Goal: Task Accomplishment & Management: Manage account settings

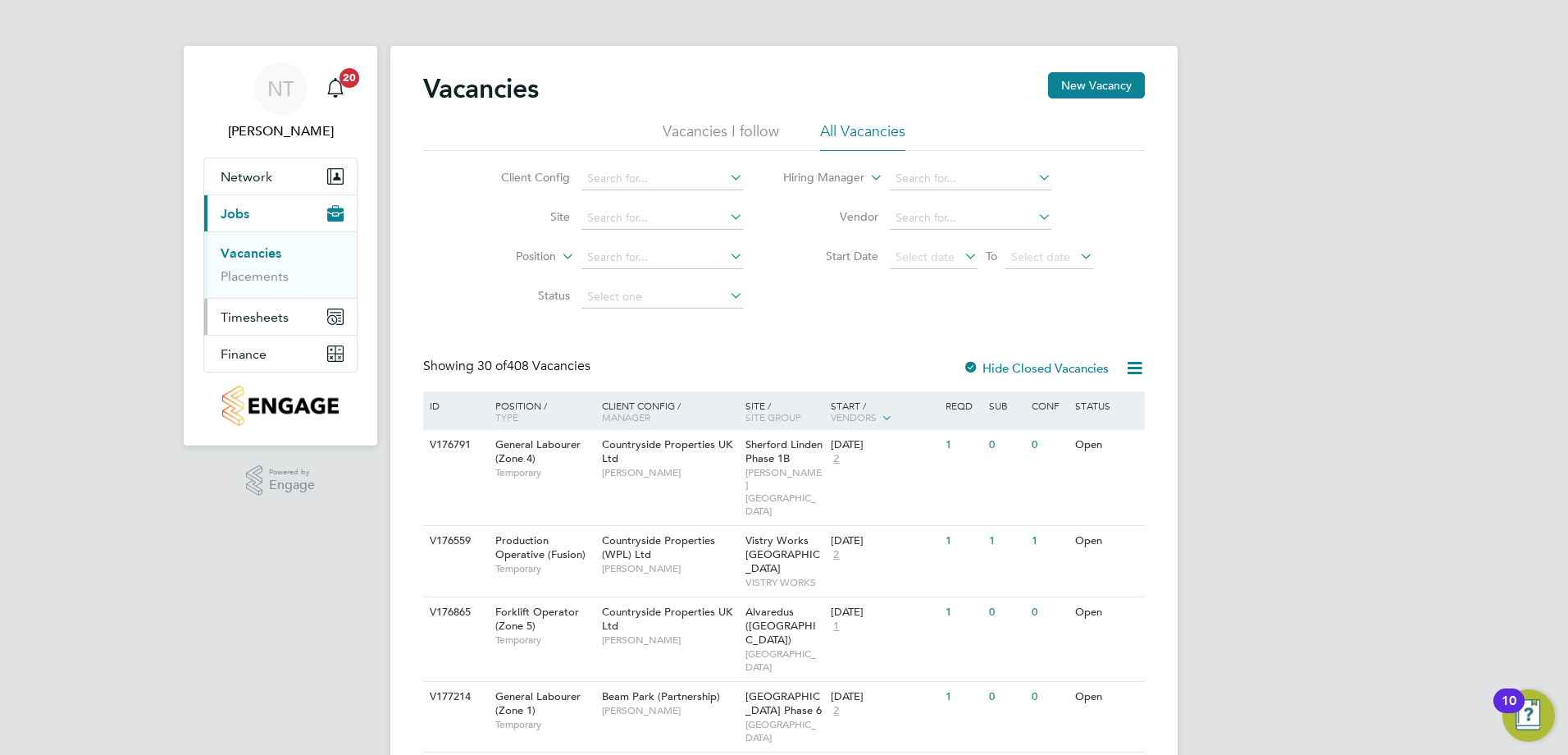
click at [270, 319] on span "Timesheets" at bounding box center [255, 316] width 68 height 16
click at [245, 291] on link "Timesheets" at bounding box center [255, 290] width 68 height 16
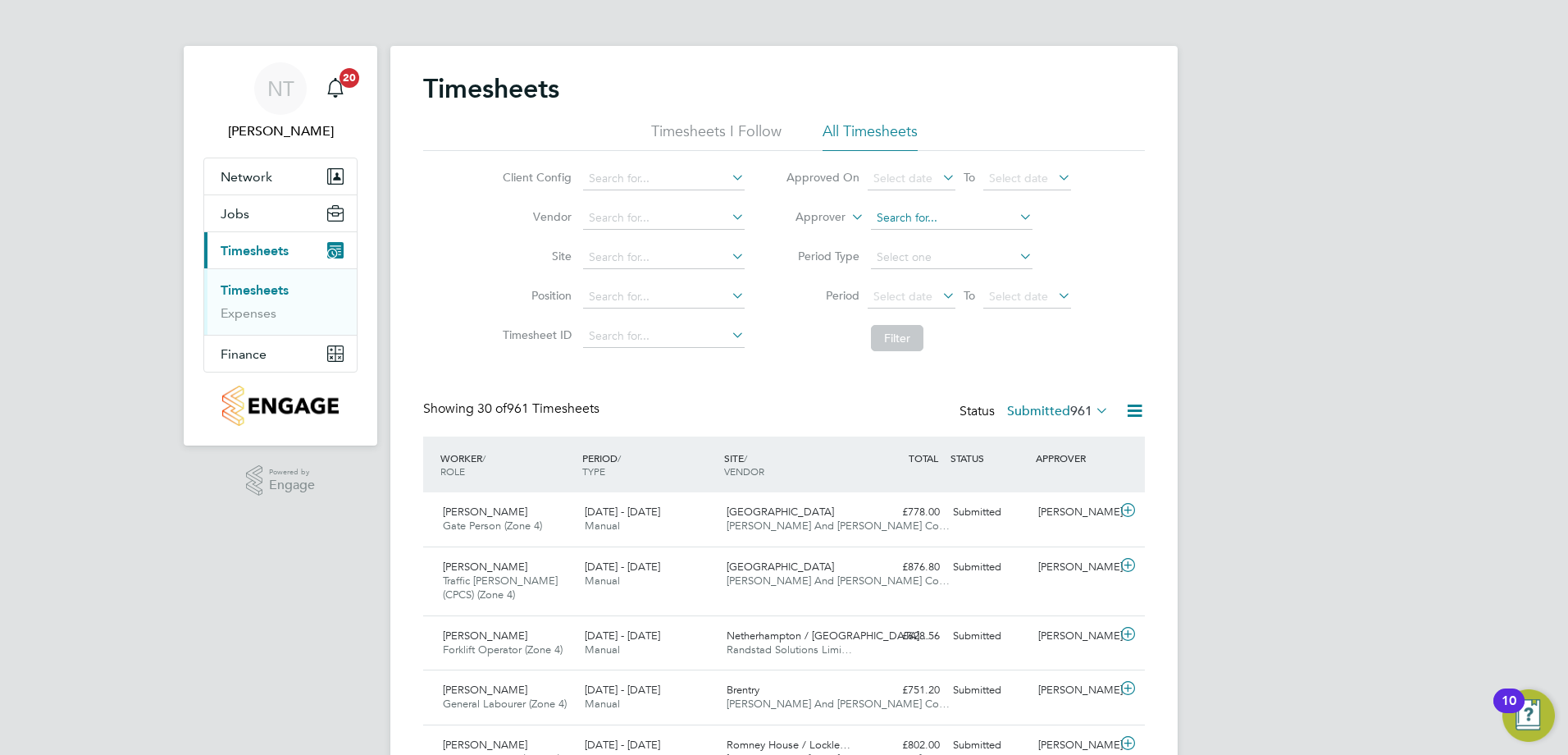
click at [909, 220] on input at bounding box center [952, 217] width 161 height 23
type input "thea"
click at [915, 217] on input at bounding box center [952, 217] width 161 height 23
click at [900, 216] on input "nickth" at bounding box center [952, 217] width 161 height 23
click at [935, 215] on input "nick th" at bounding box center [952, 217] width 161 height 23
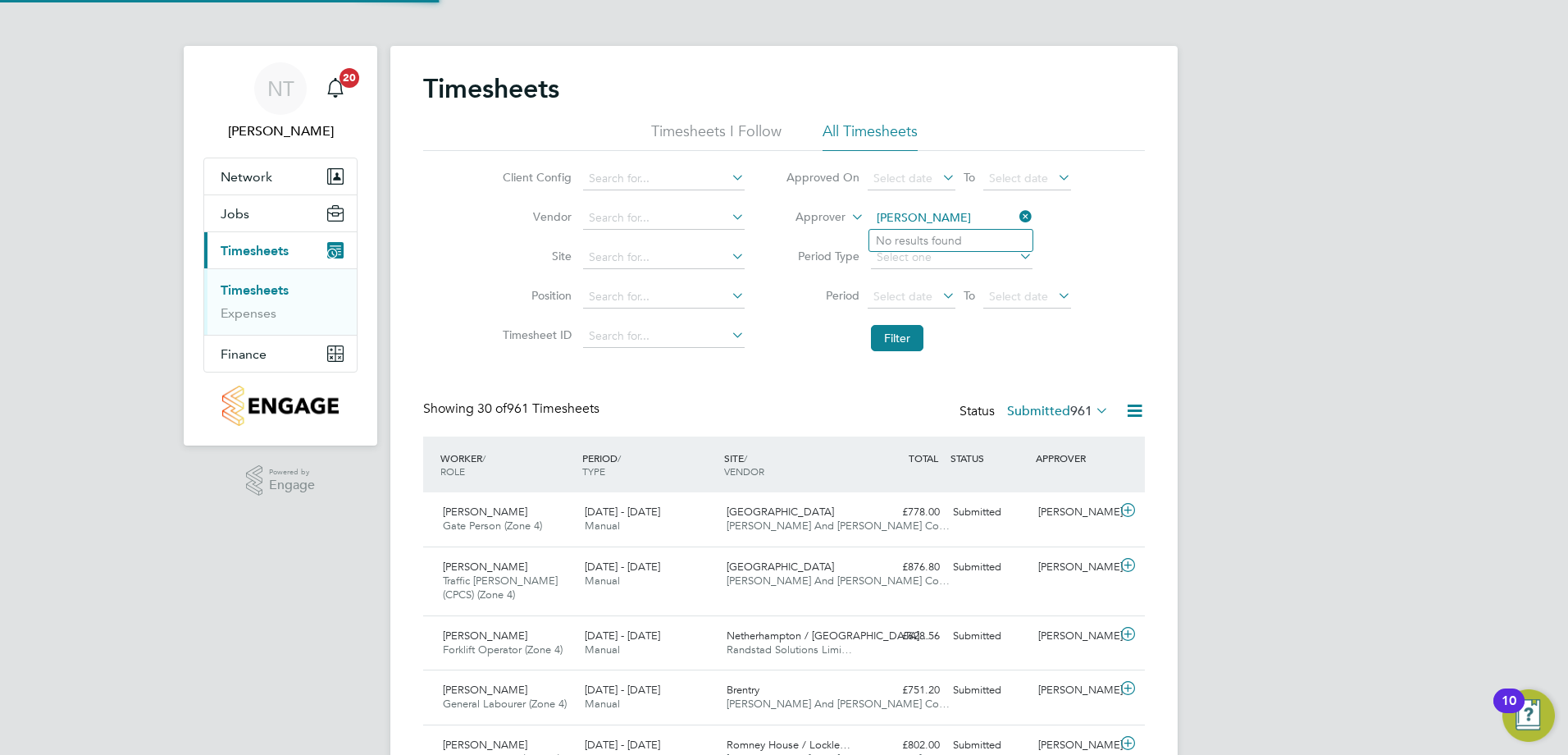
type input "nick th"
click at [1016, 213] on icon at bounding box center [1016, 217] width 0 height 23
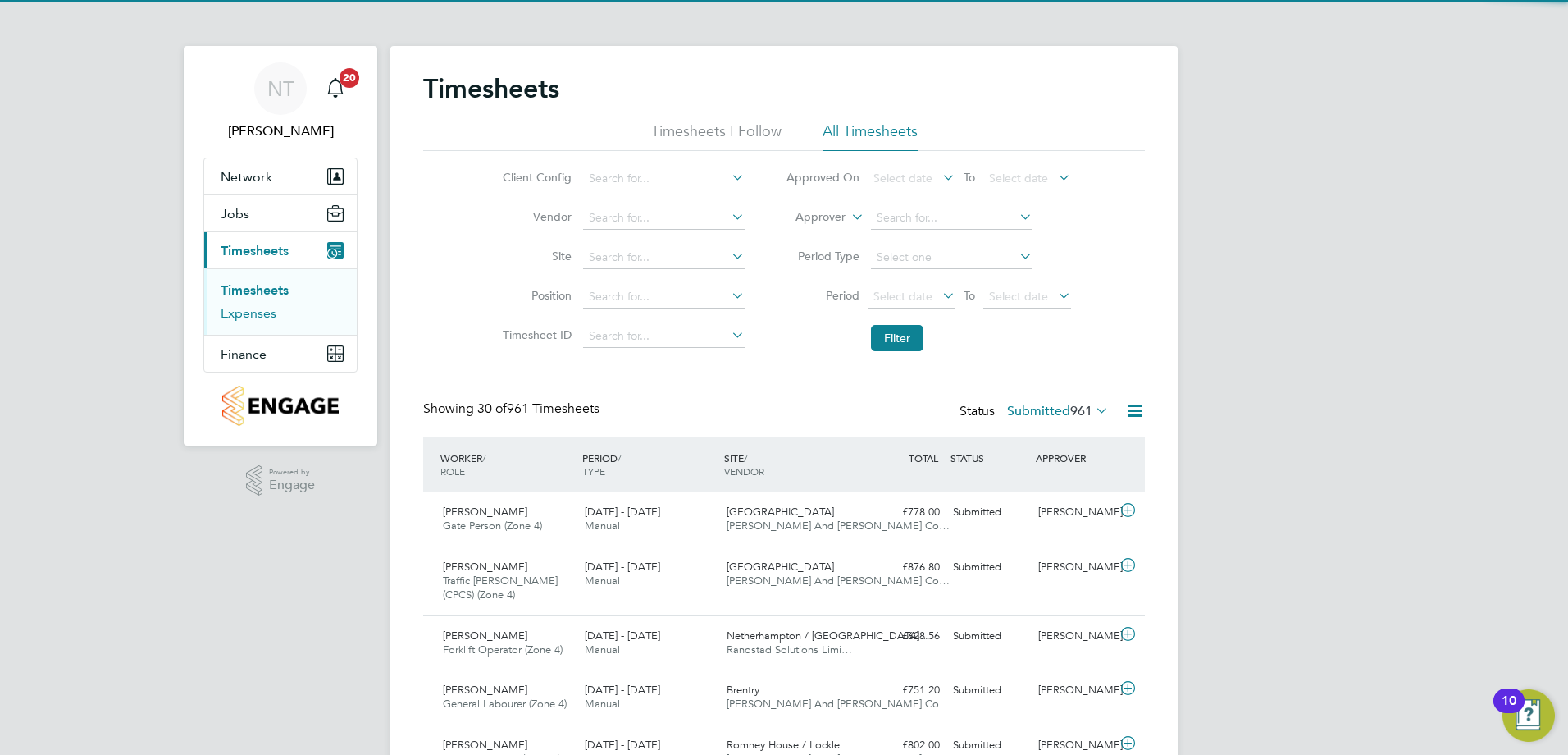
click at [263, 317] on link "Expenses" at bounding box center [248, 313] width 56 height 16
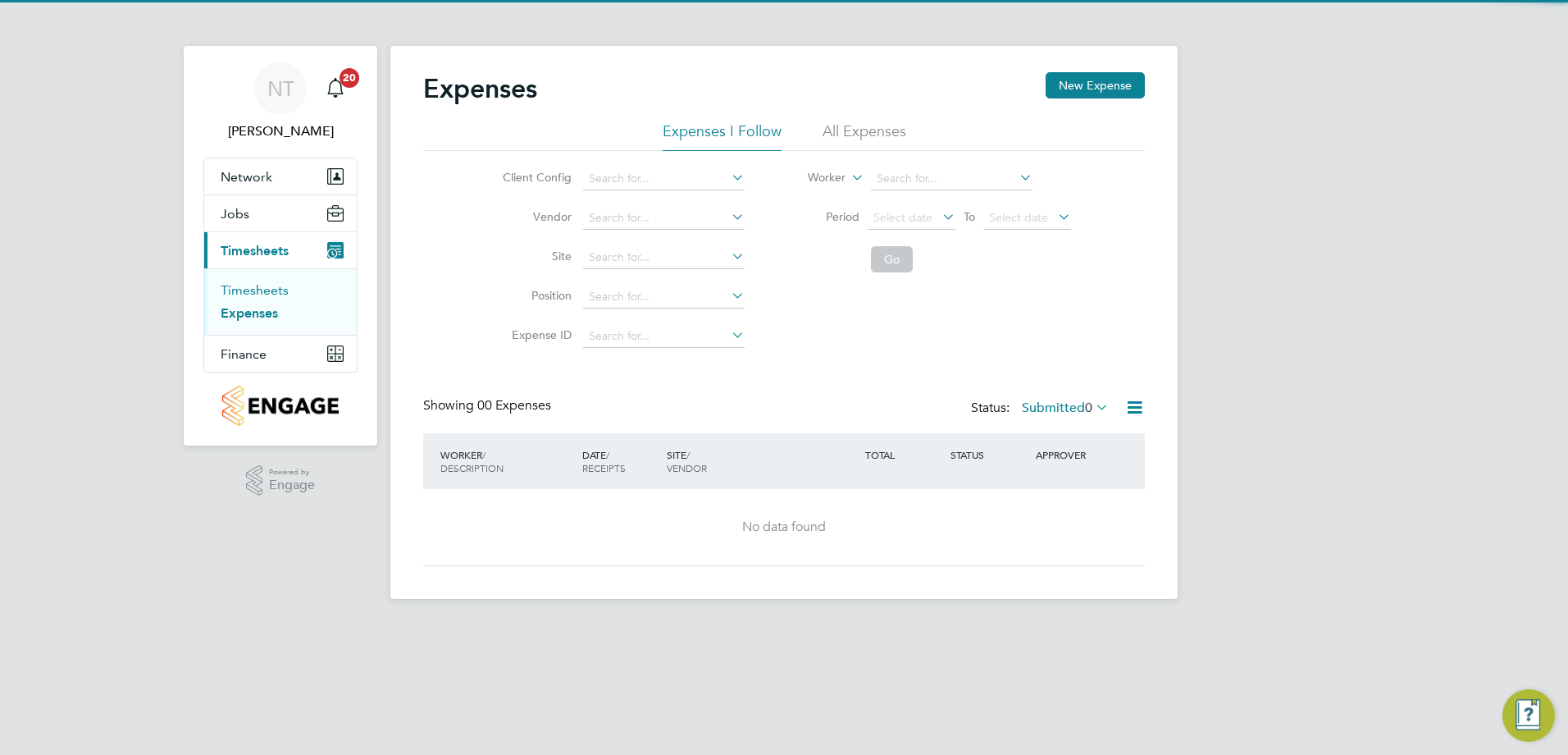
click at [263, 289] on link "Timesheets" at bounding box center [255, 290] width 68 height 16
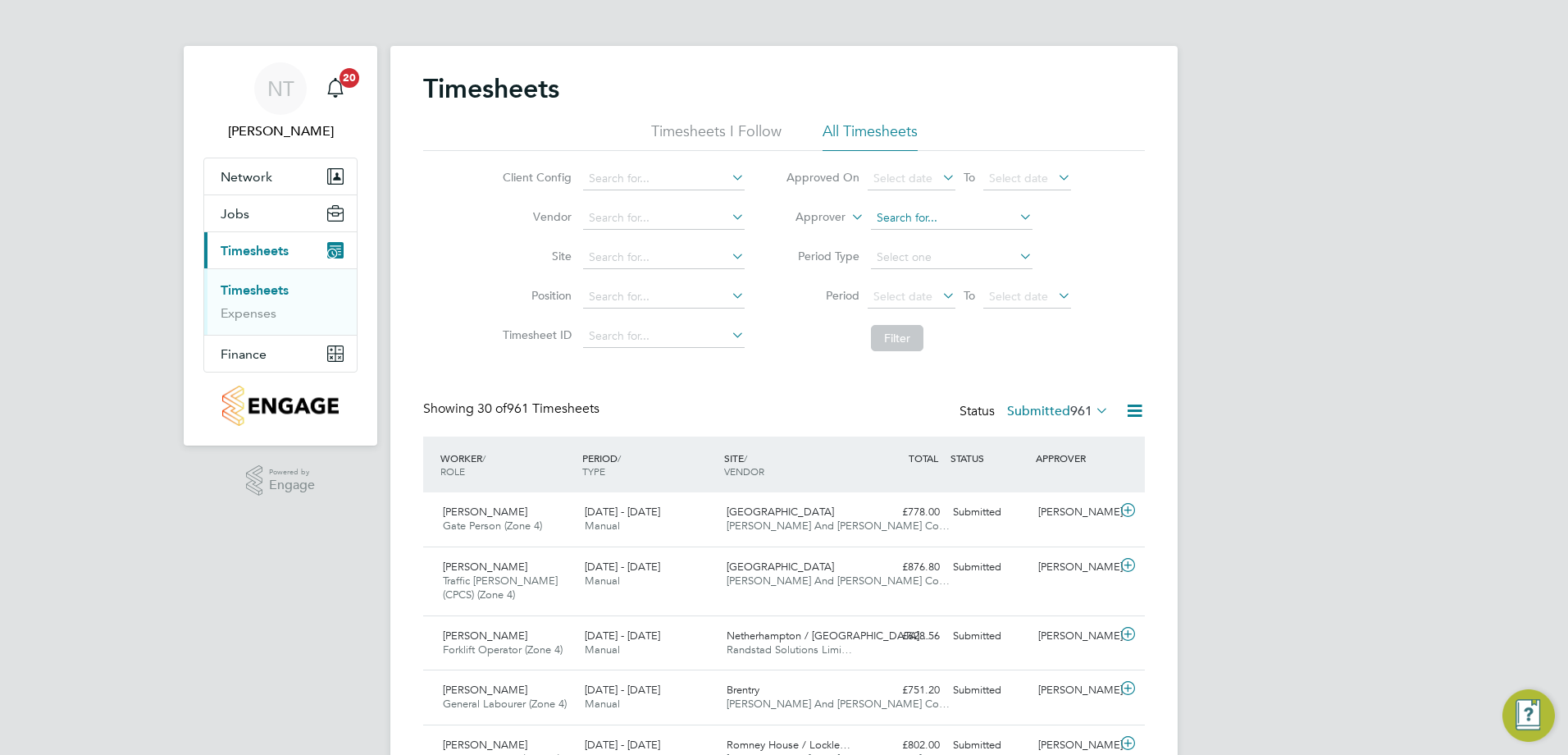
click at [919, 221] on input at bounding box center [952, 217] width 161 height 23
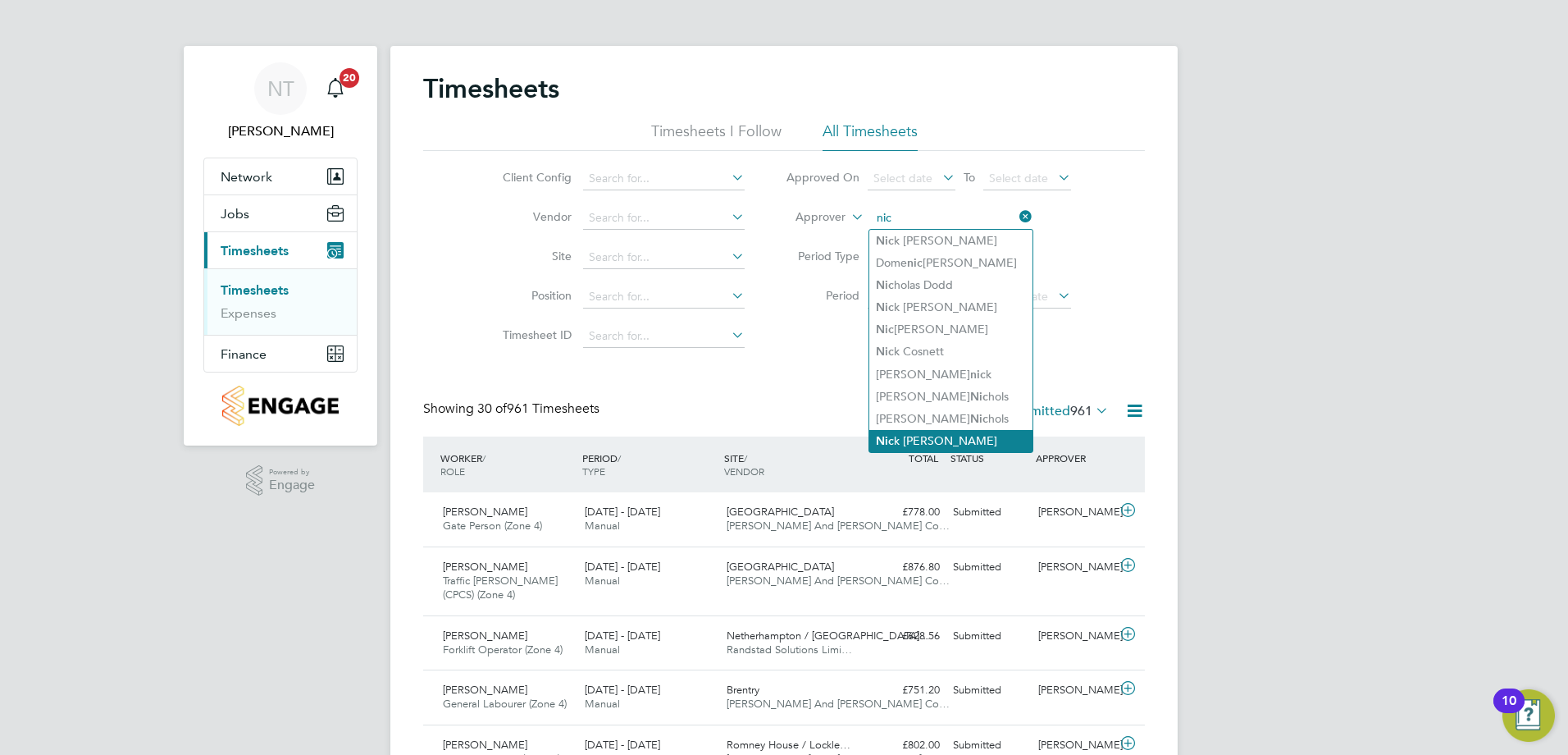
click at [922, 430] on li "Nic k Theaker" at bounding box center [951, 441] width 163 height 22
type input "[PERSON_NAME]"
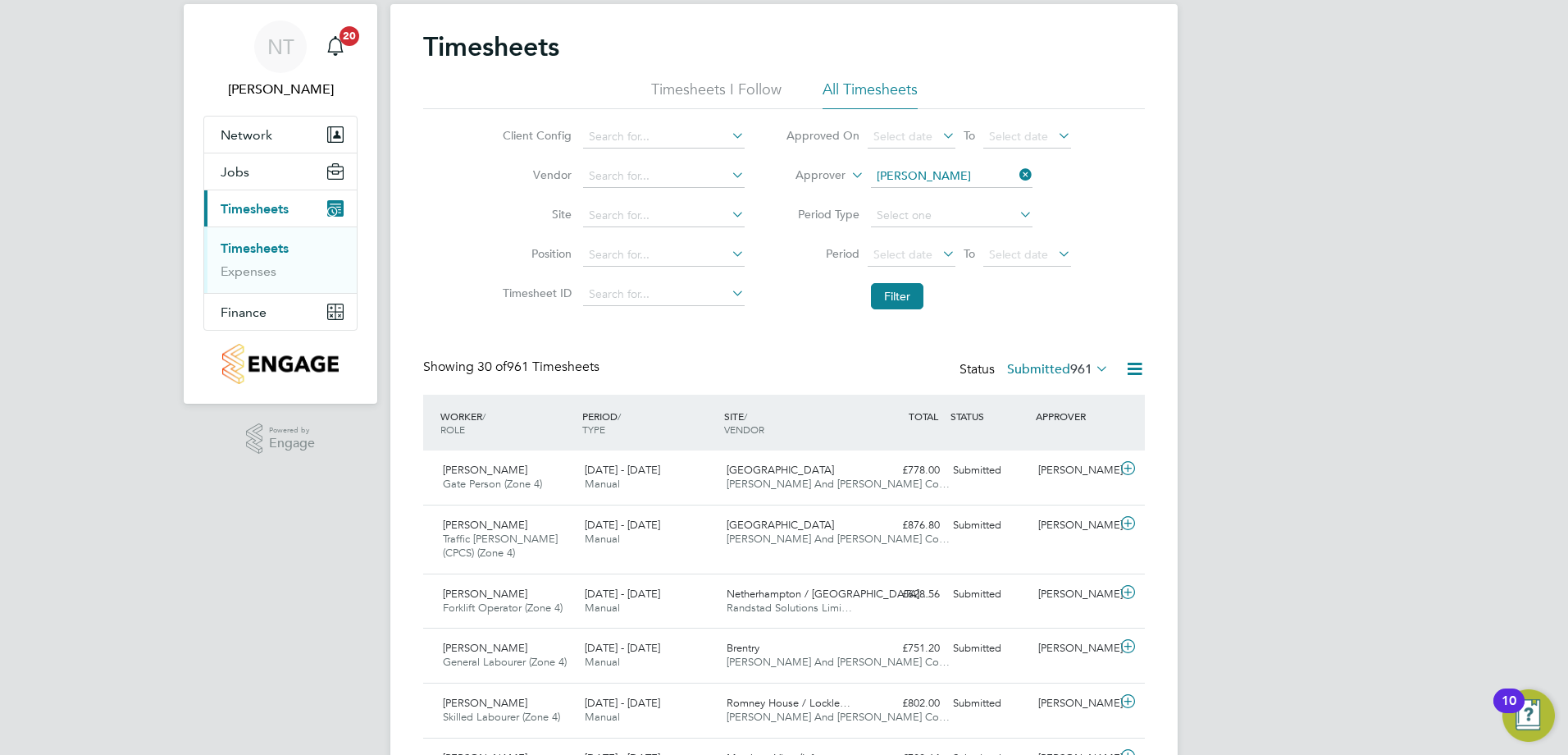
scroll to position [82, 0]
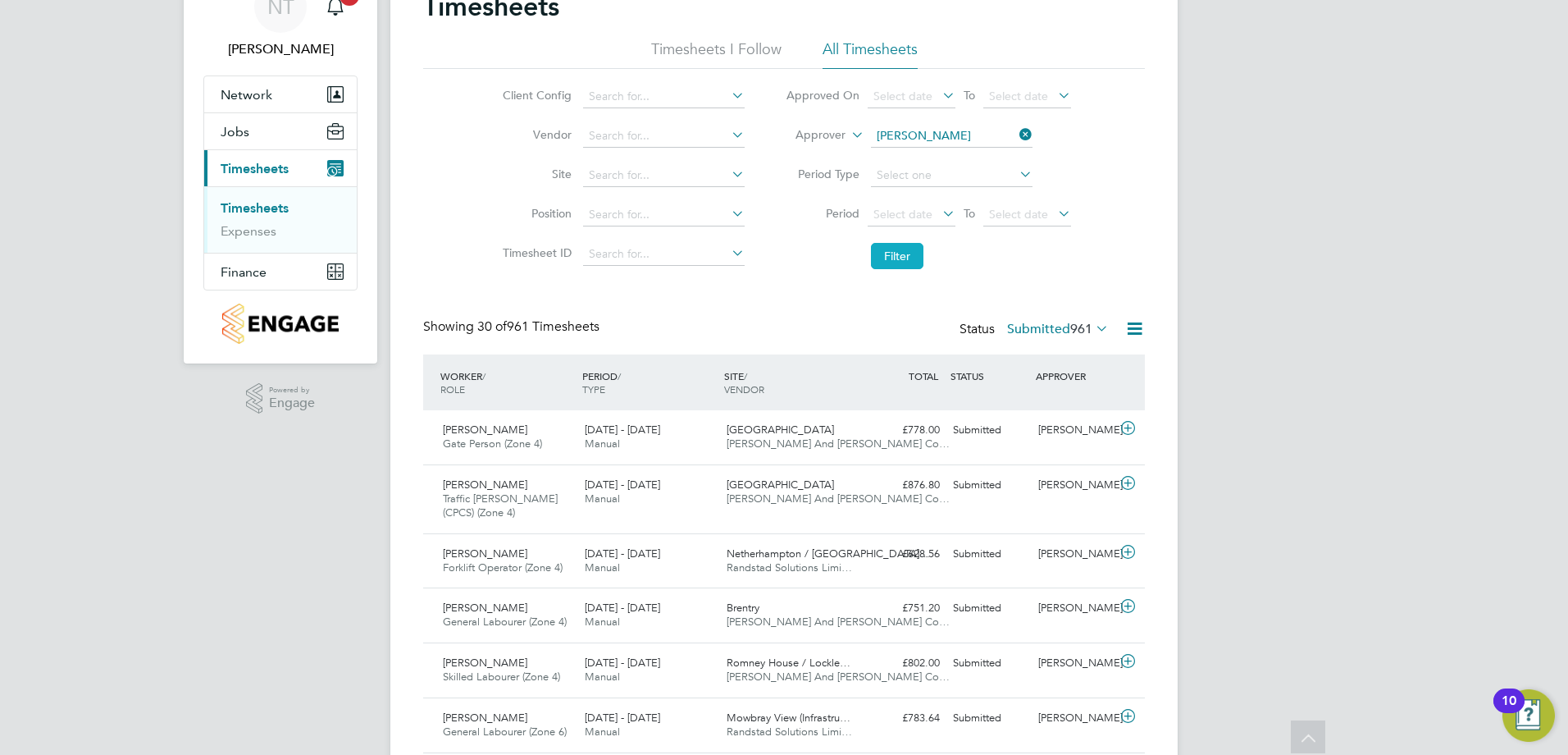
click at [880, 261] on button "Filter" at bounding box center [897, 256] width 52 height 27
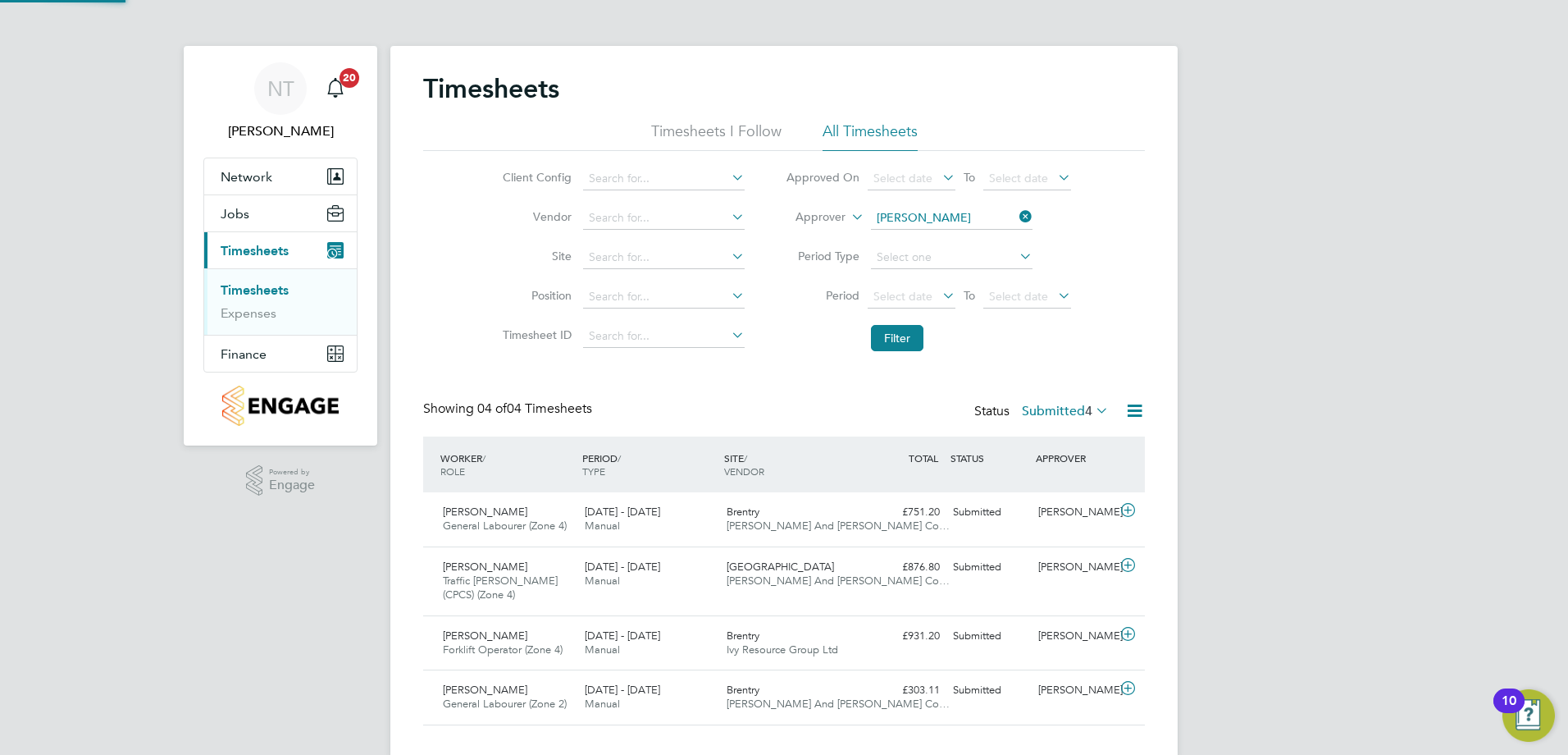
scroll to position [8, 8]
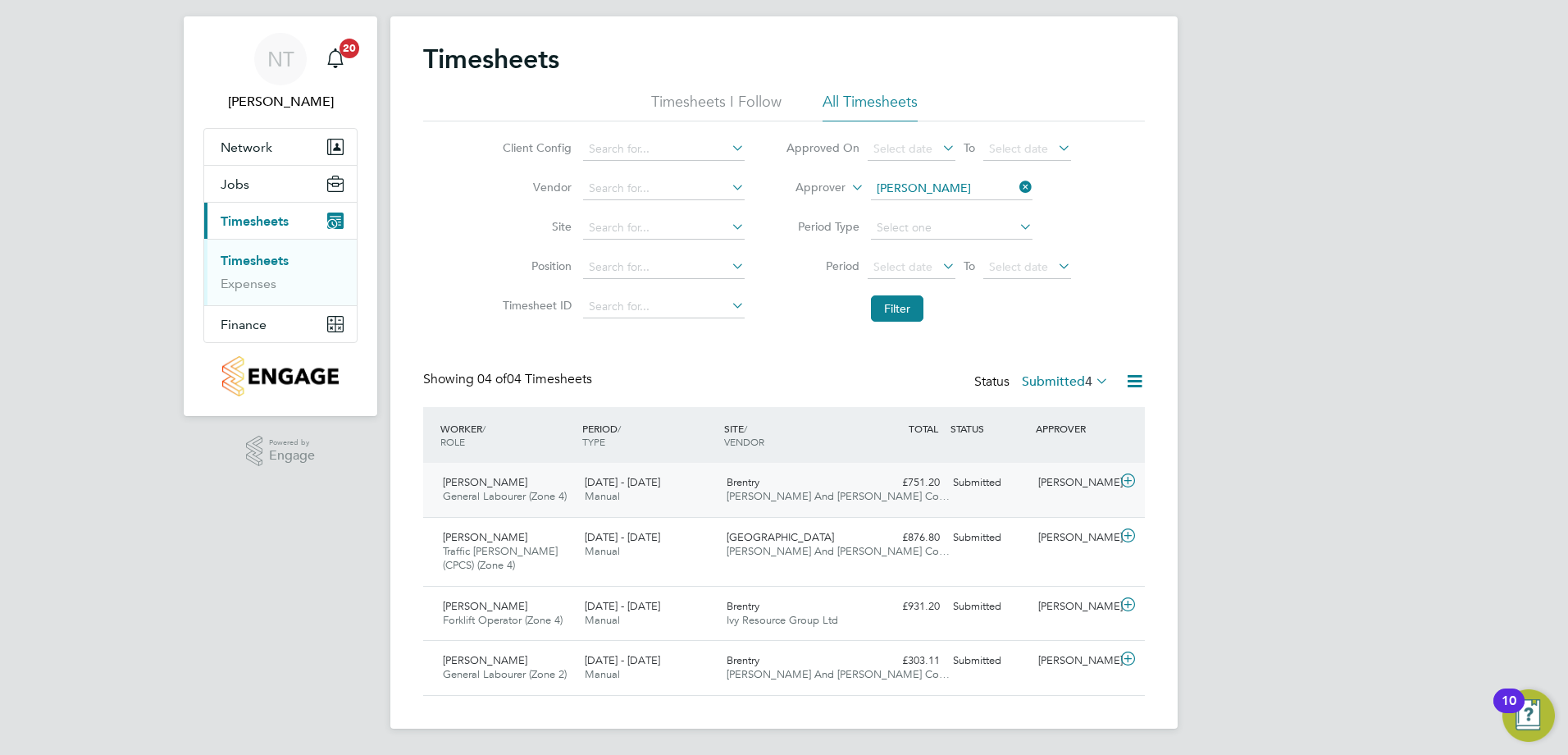
click at [1121, 483] on icon at bounding box center [1128, 481] width 20 height 13
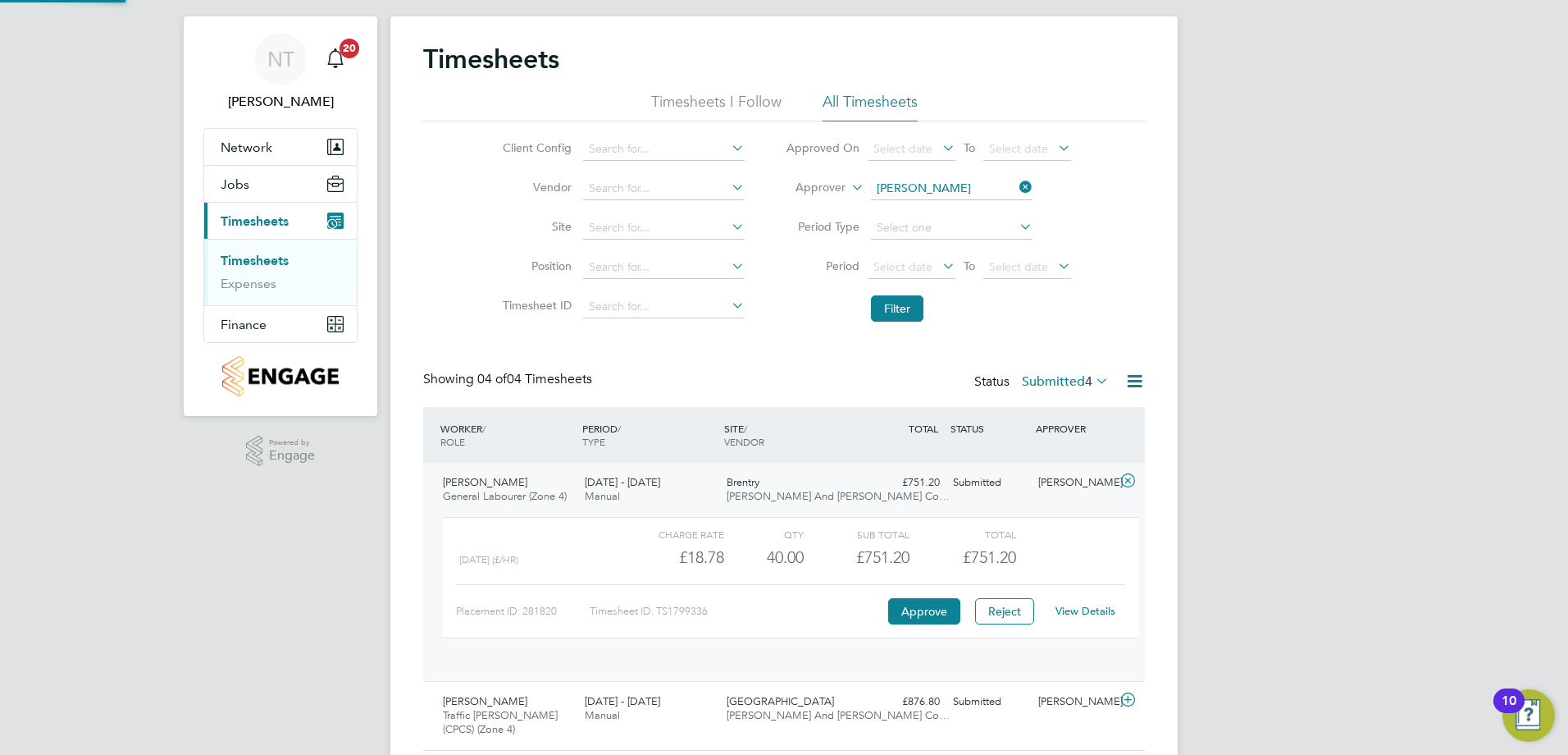
scroll to position [28, 160]
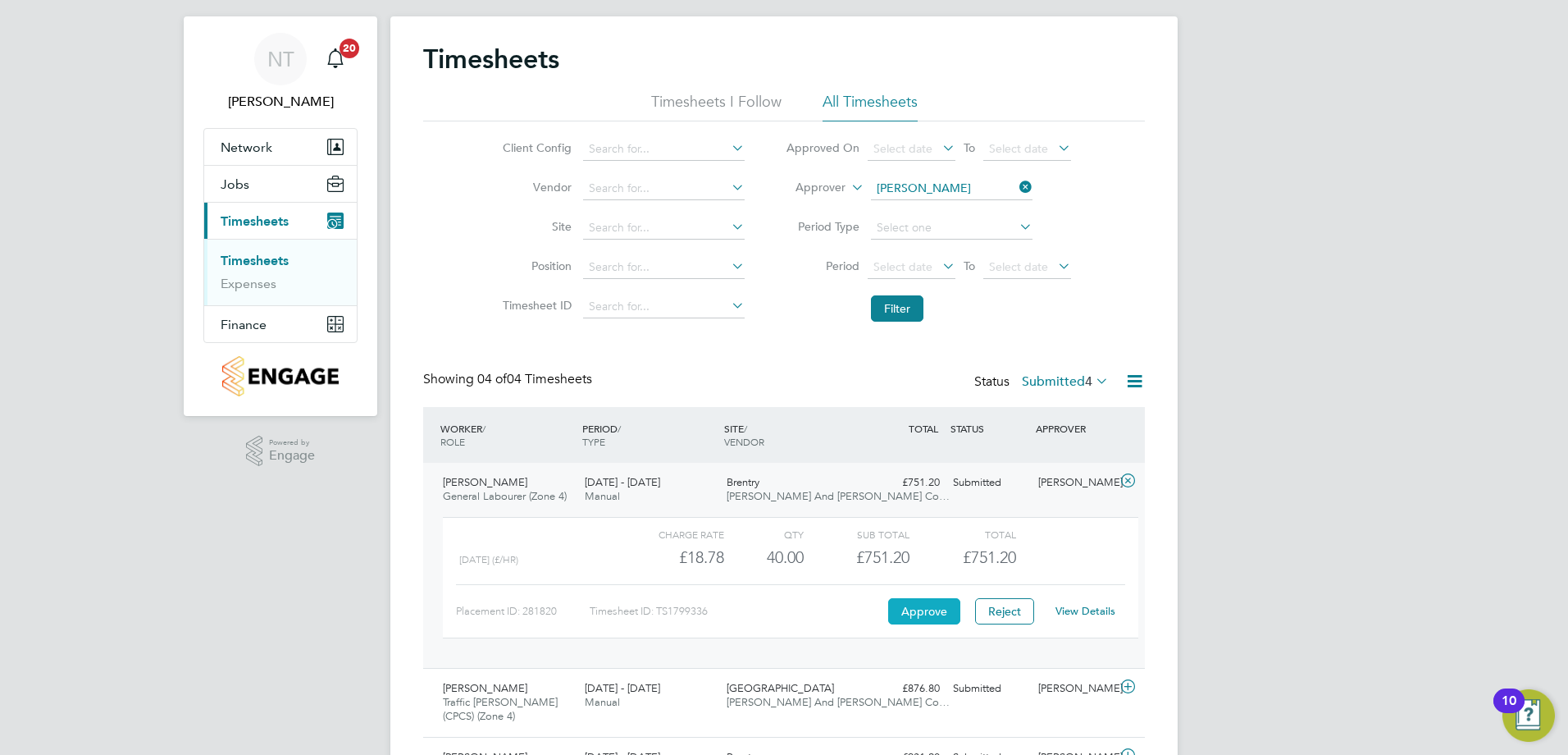
click at [923, 612] on button "Approve" at bounding box center [923, 611] width 72 height 27
click at [1202, 501] on div "NT Nick Theaker Notifications 20 Applications: Network Team Members Sites Worke…" at bounding box center [784, 438] width 1568 height 935
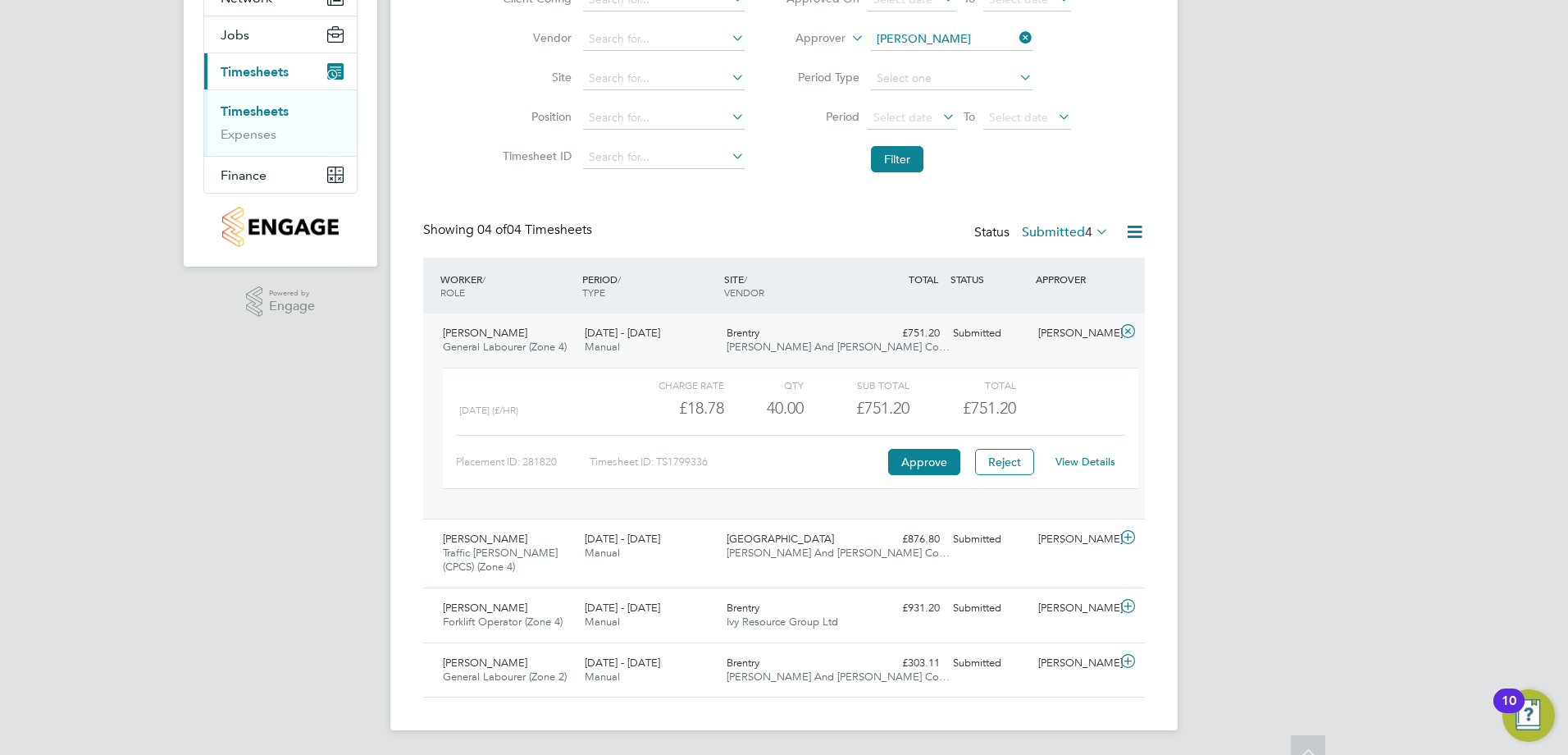
scroll to position [181, 0]
click at [1130, 536] on icon at bounding box center [1128, 536] width 20 height 13
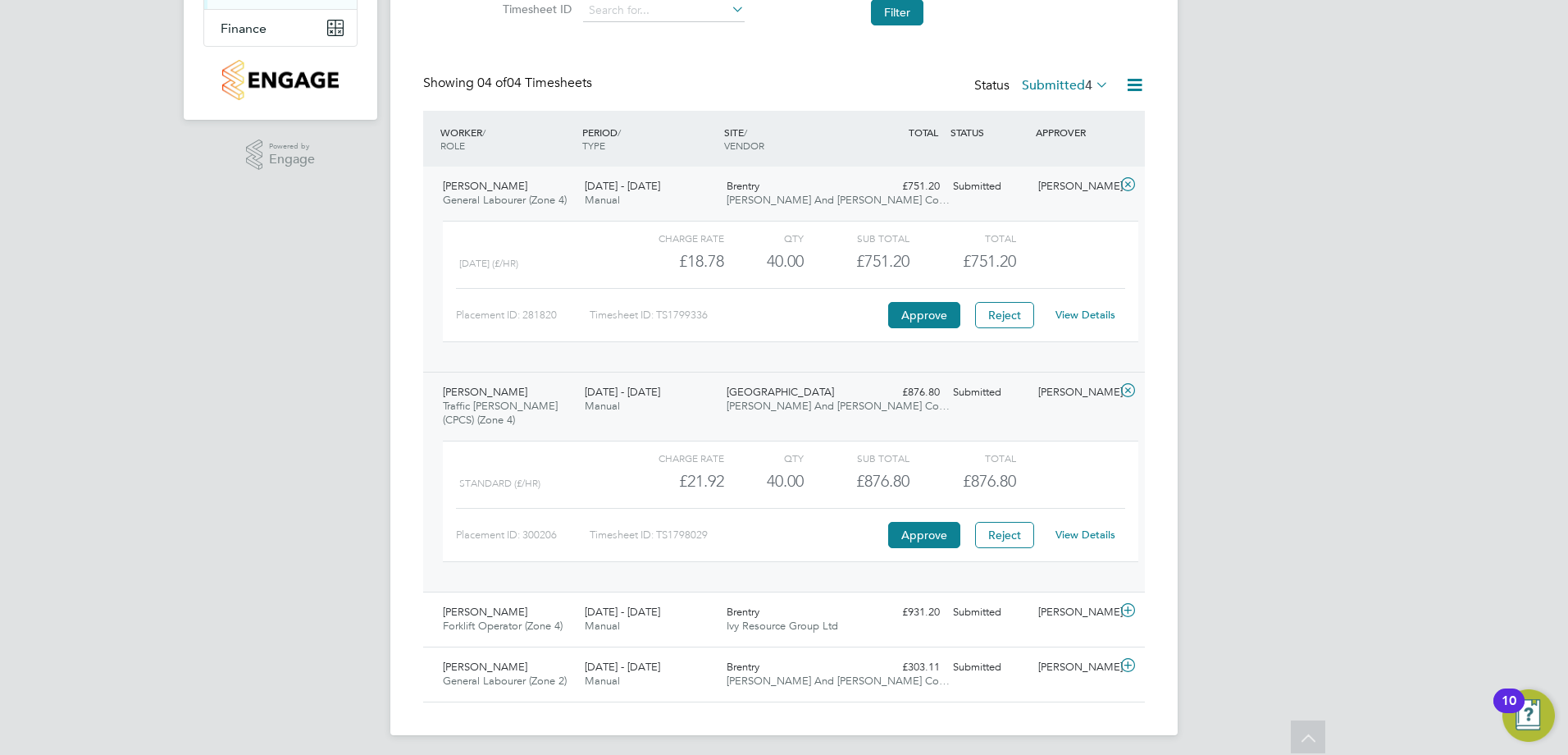
scroll to position [332, 0]
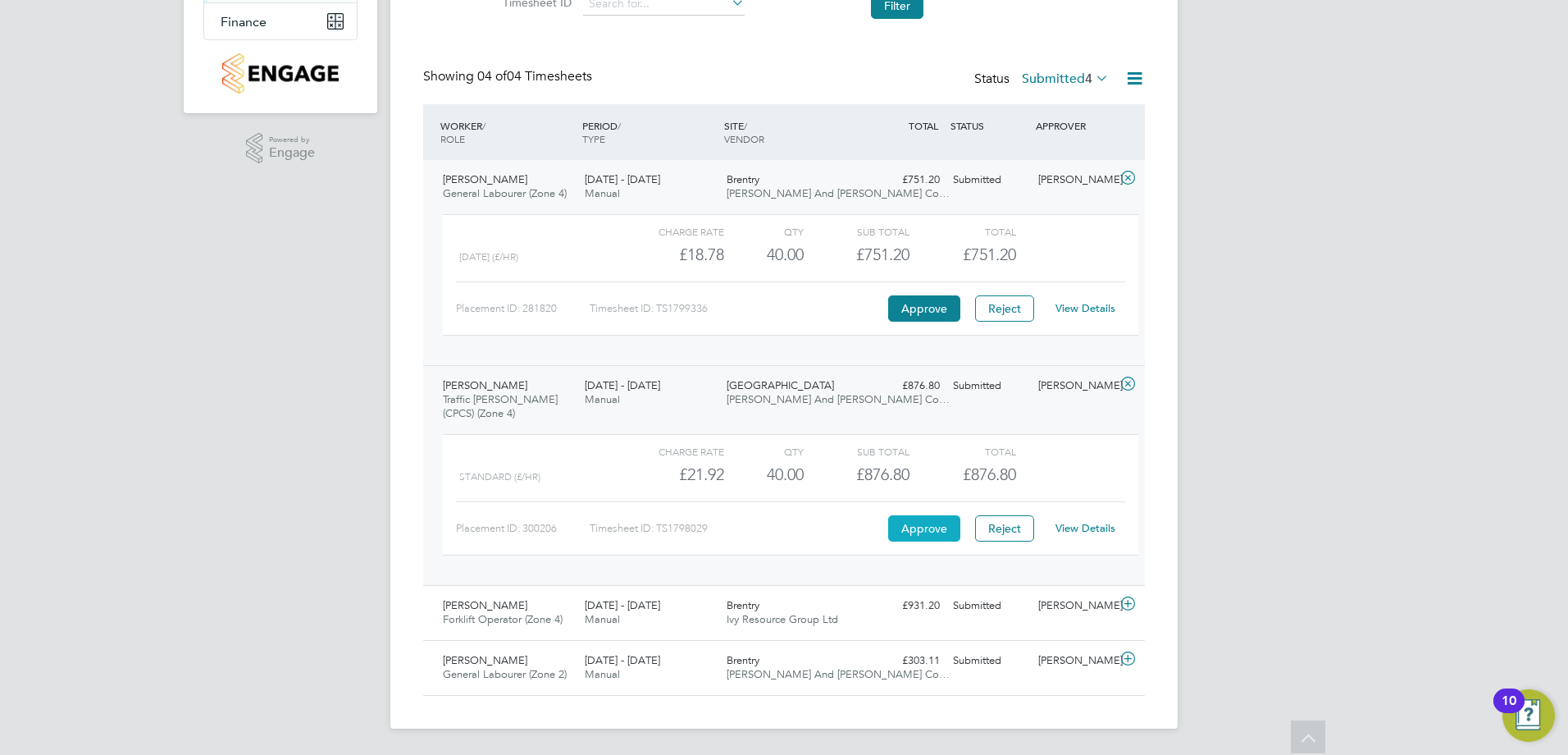
click at [926, 532] on button "Approve" at bounding box center [923, 528] width 72 height 27
click at [1132, 602] on icon at bounding box center [1128, 604] width 20 height 13
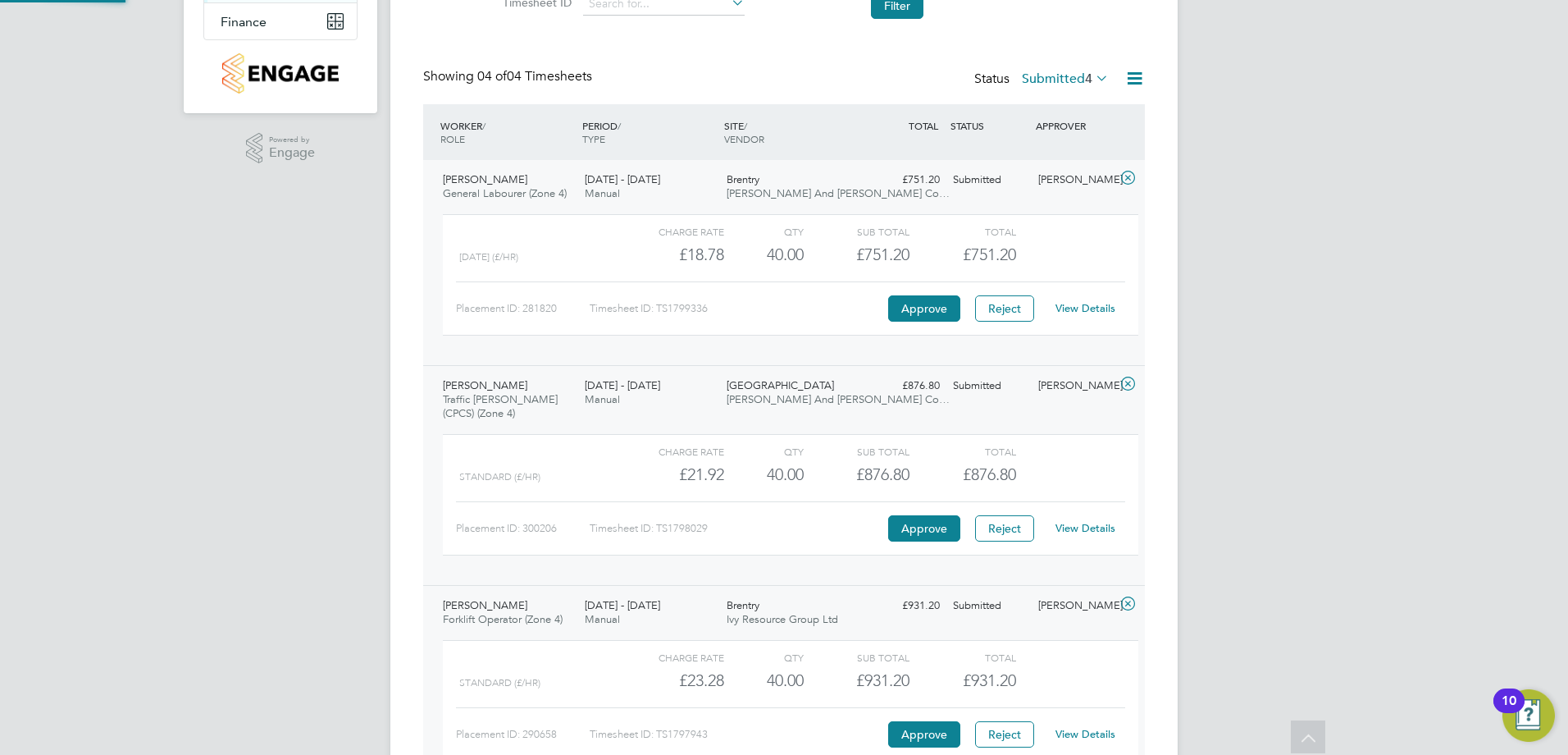
scroll to position [28, 160]
click at [939, 735] on button "Approve" at bounding box center [923, 734] width 72 height 27
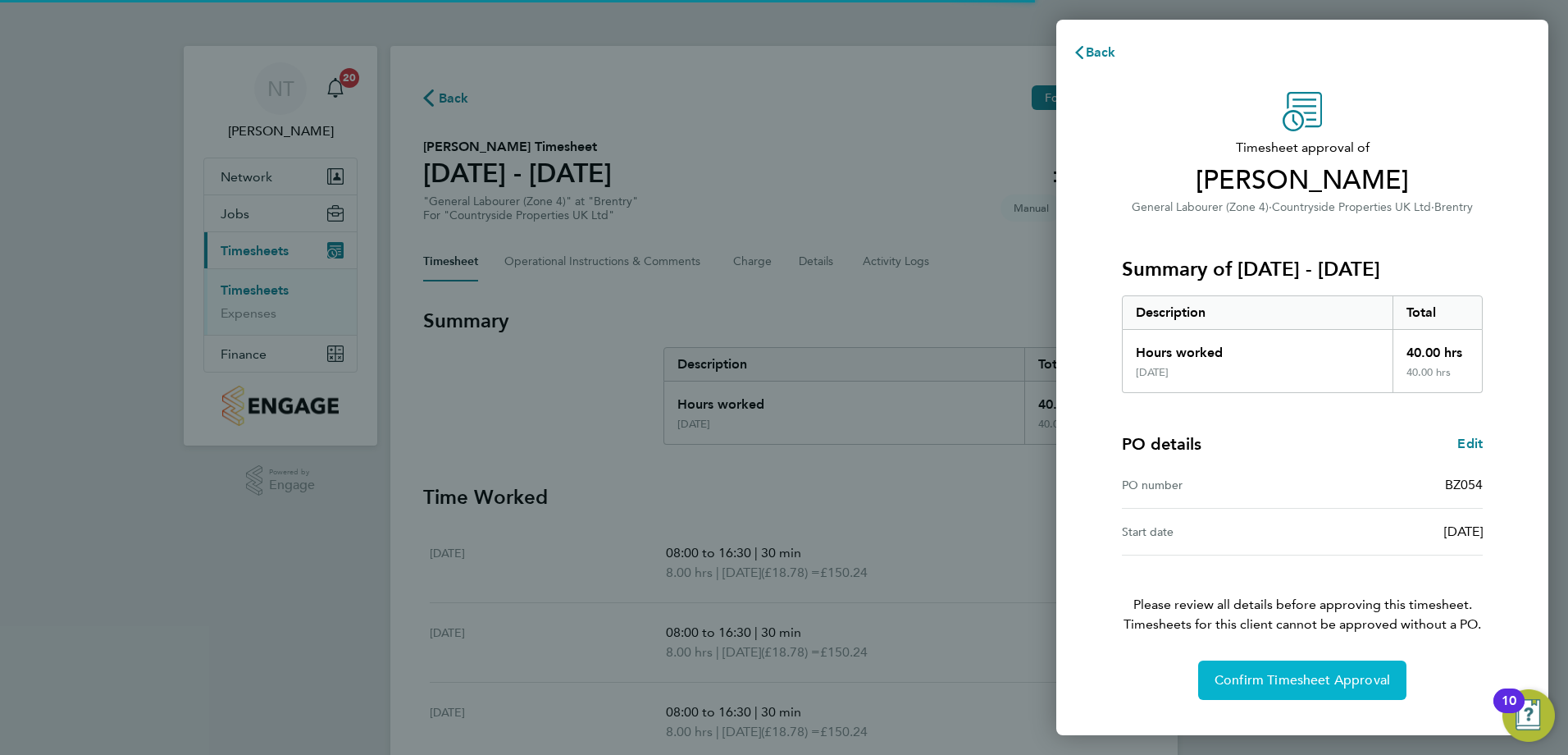
click at [1286, 684] on span "Confirm Timesheet Approval" at bounding box center [1301, 680] width 175 height 17
click at [1239, 672] on button "Confirm Timesheet Approval" at bounding box center [1301, 680] width 208 height 39
click at [1286, 680] on span "Confirm Timesheet Approval" at bounding box center [1301, 680] width 175 height 17
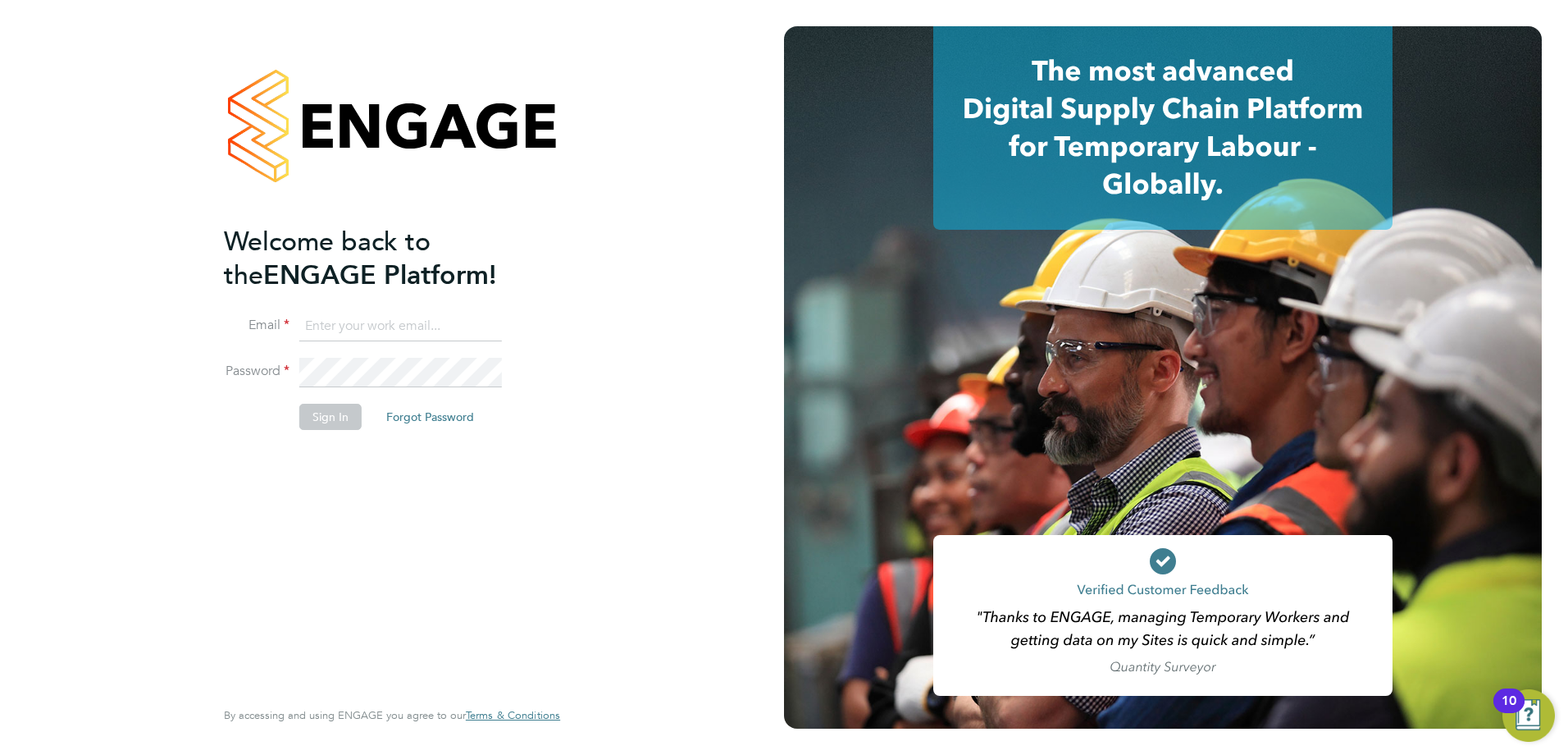
type input "[PERSON_NAME][EMAIL_ADDRESS][PERSON_NAME][DOMAIN_NAME]"
click at [263, 508] on div "Welcome back to the ENGAGE Platform! Email [EMAIL_ADDRESS][PERSON_NAME][DOMAIN_…" at bounding box center [383, 459] width 320 height 469
click at [341, 410] on button "Sign In" at bounding box center [330, 416] width 62 height 27
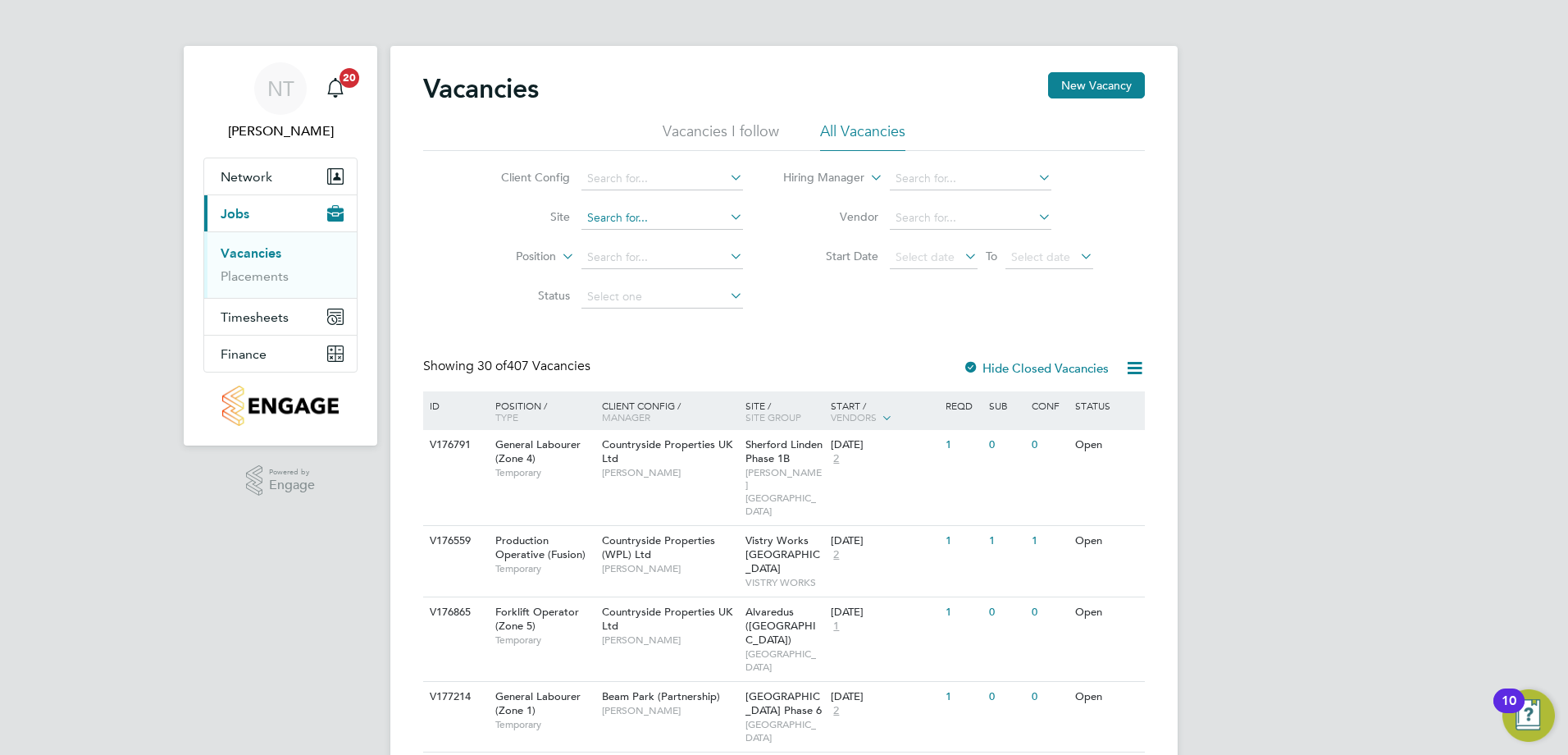
click at [638, 218] on input at bounding box center [662, 217] width 161 height 23
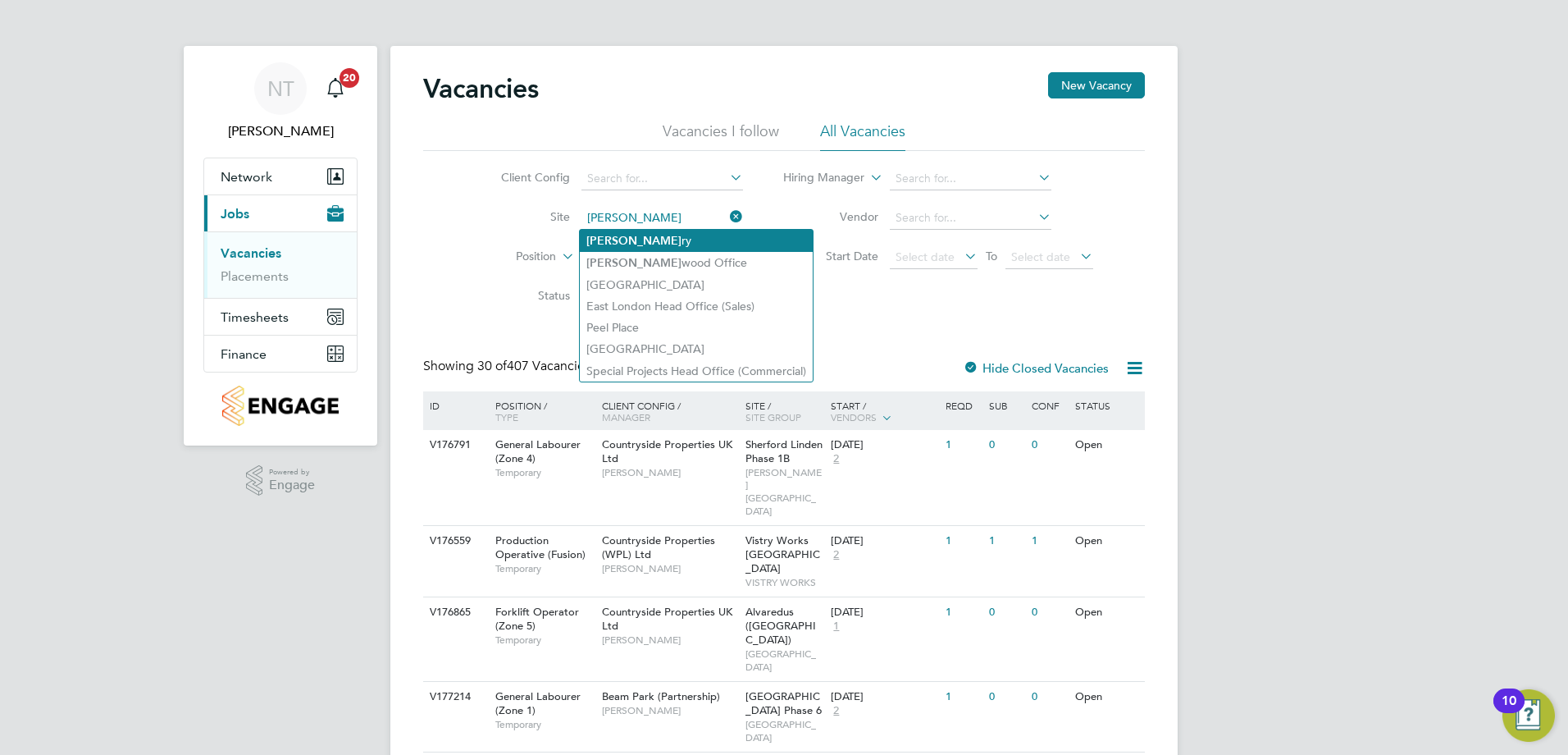
click at [626, 236] on li "[PERSON_NAME]" at bounding box center [696, 240] width 233 height 22
type input "Brentry"
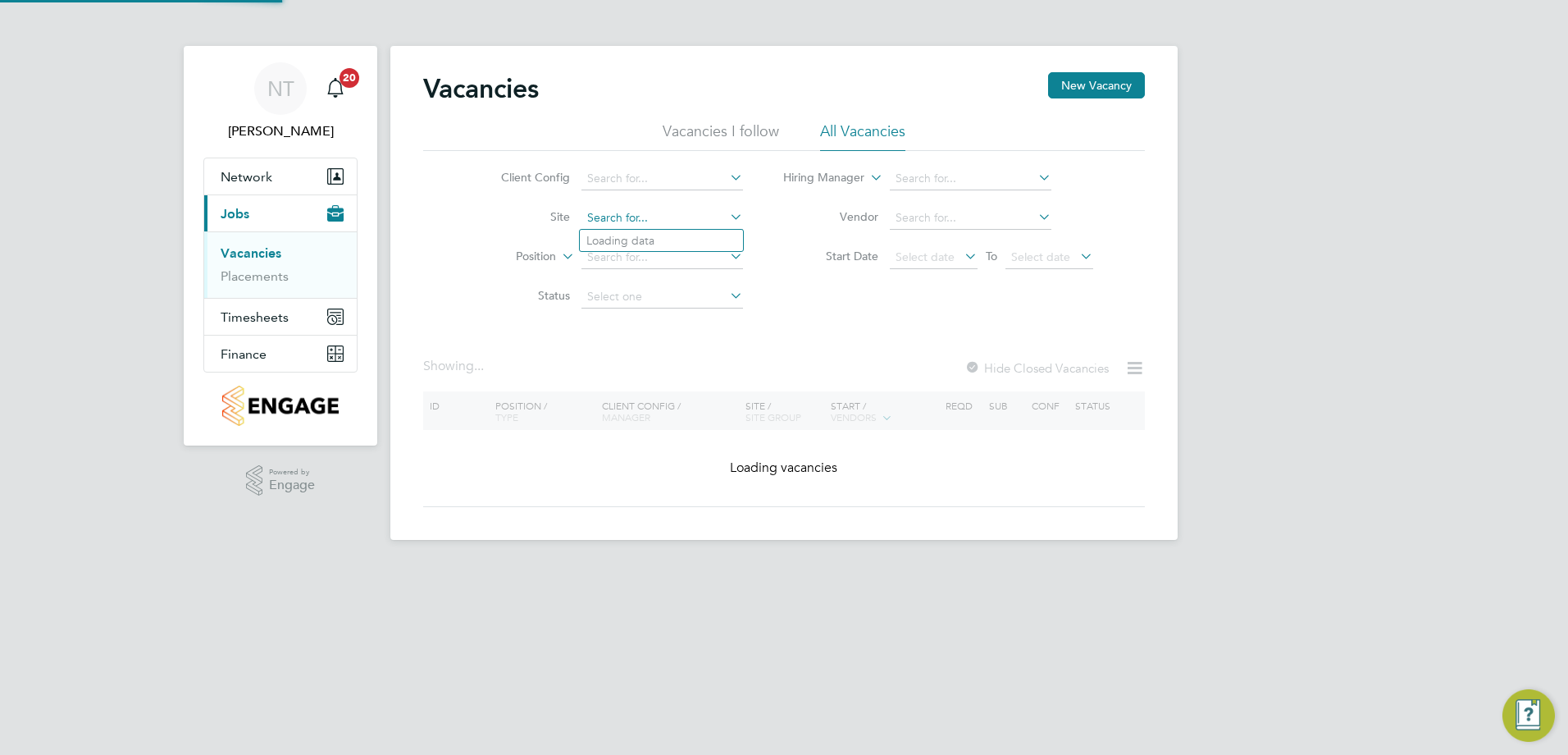
drag, startPoint x: 647, startPoint y: 218, endPoint x: 580, endPoint y: 218, distance: 67.0
click at [581, 218] on input at bounding box center [662, 217] width 161 height 23
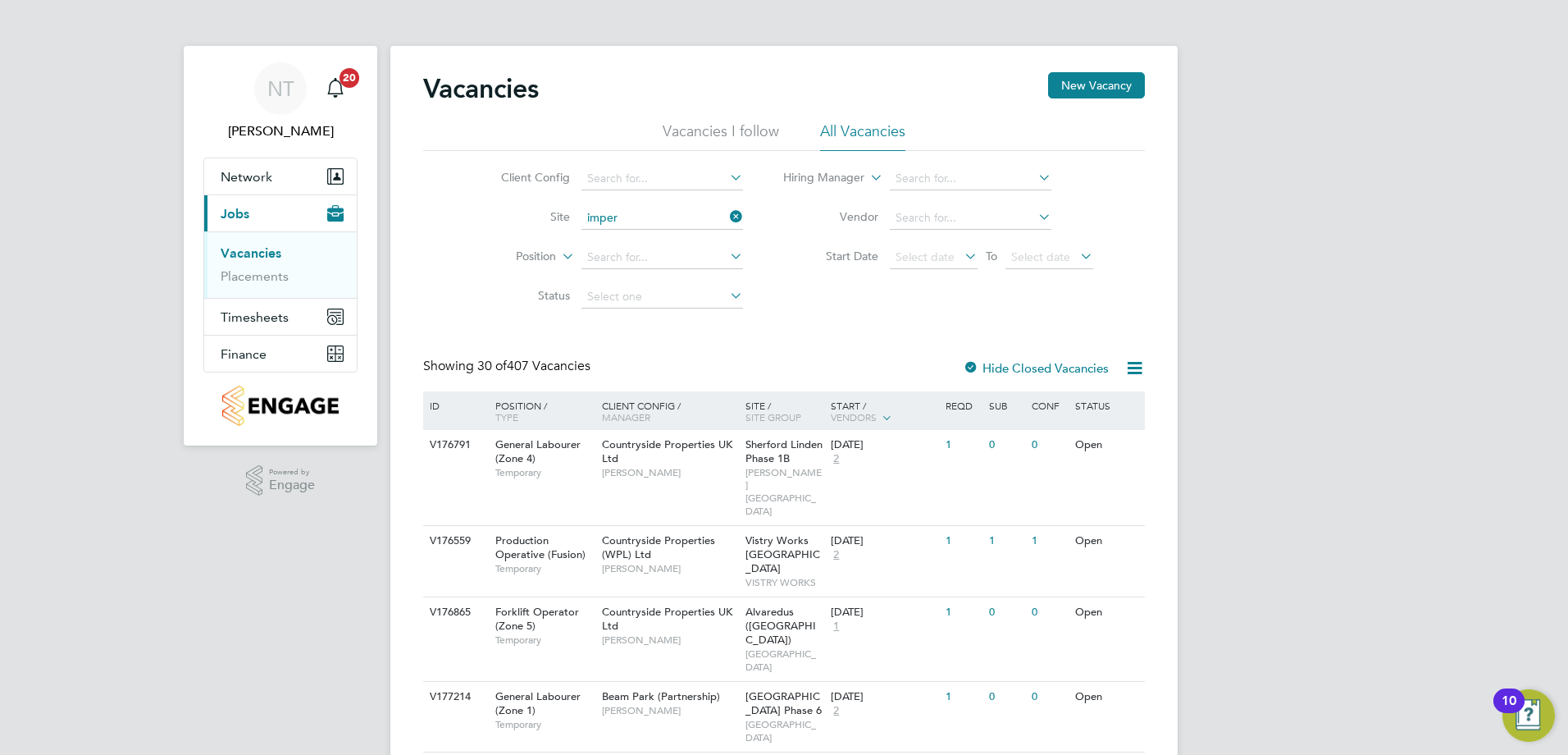
click at [611, 229] on li "Imper [GEOGRAPHIC_DATA]" at bounding box center [661, 240] width 163 height 22
type input "[GEOGRAPHIC_DATA]"
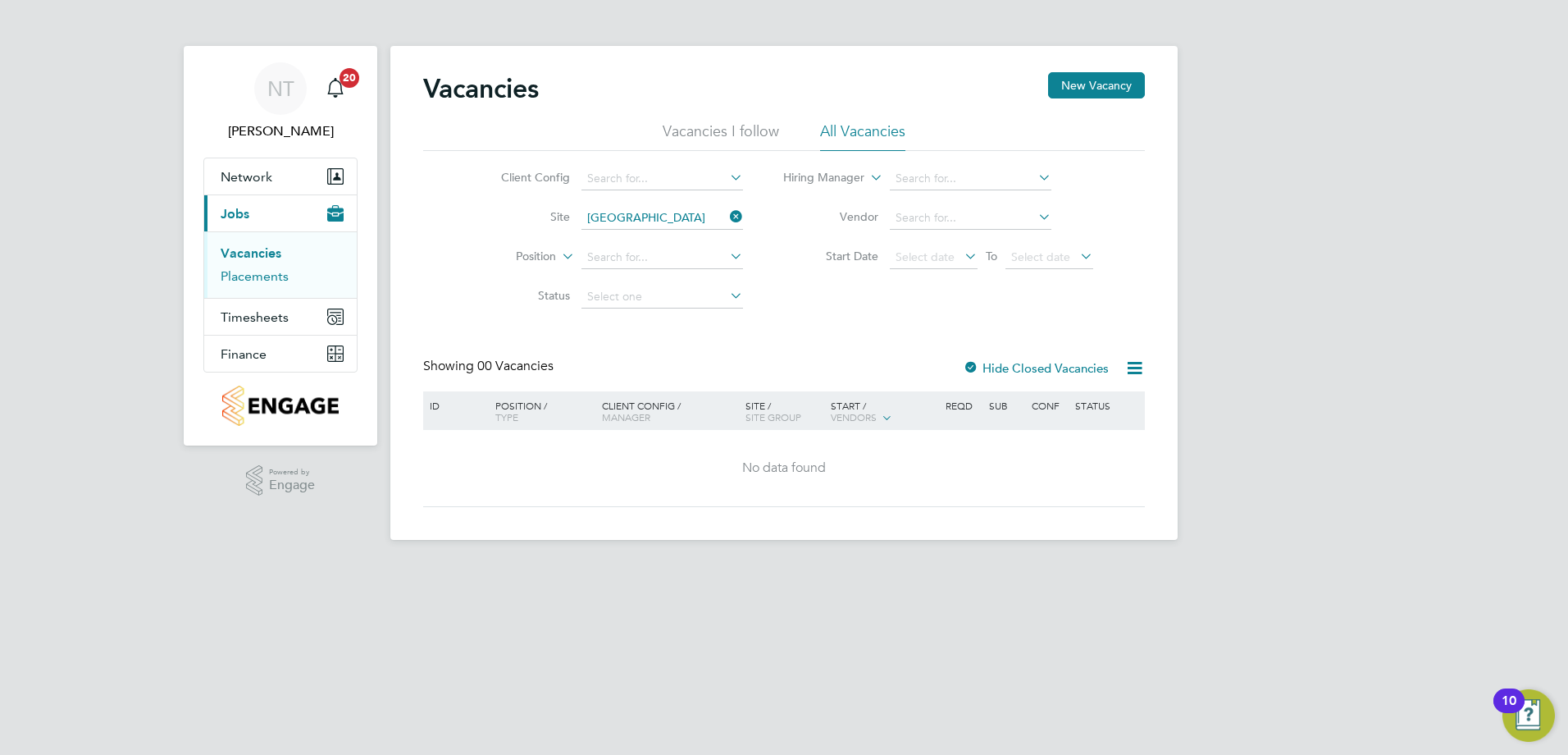
click at [253, 275] on link "Placements" at bounding box center [255, 275] width 68 height 16
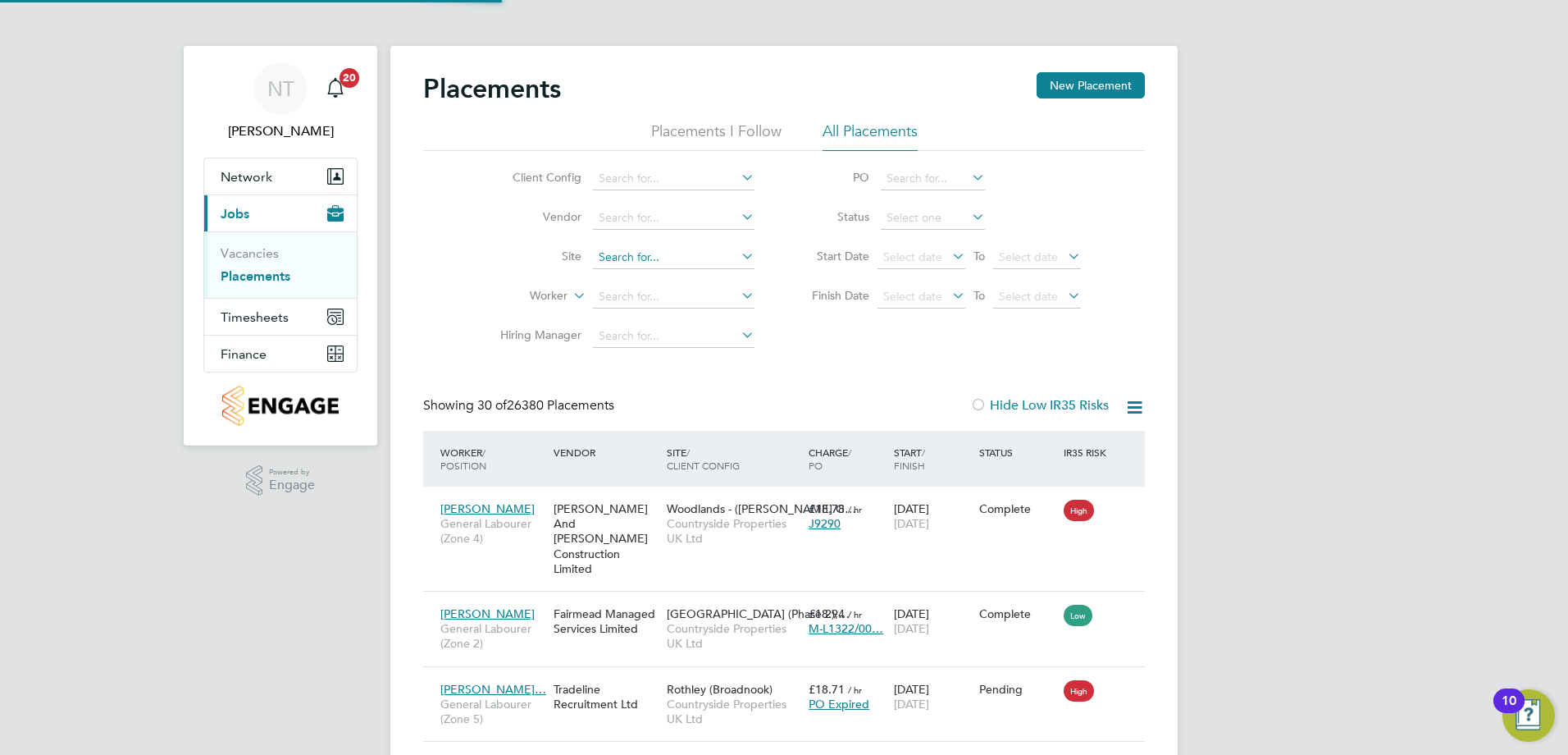
click at [600, 252] on input at bounding box center [674, 257] width 161 height 23
type input "b"
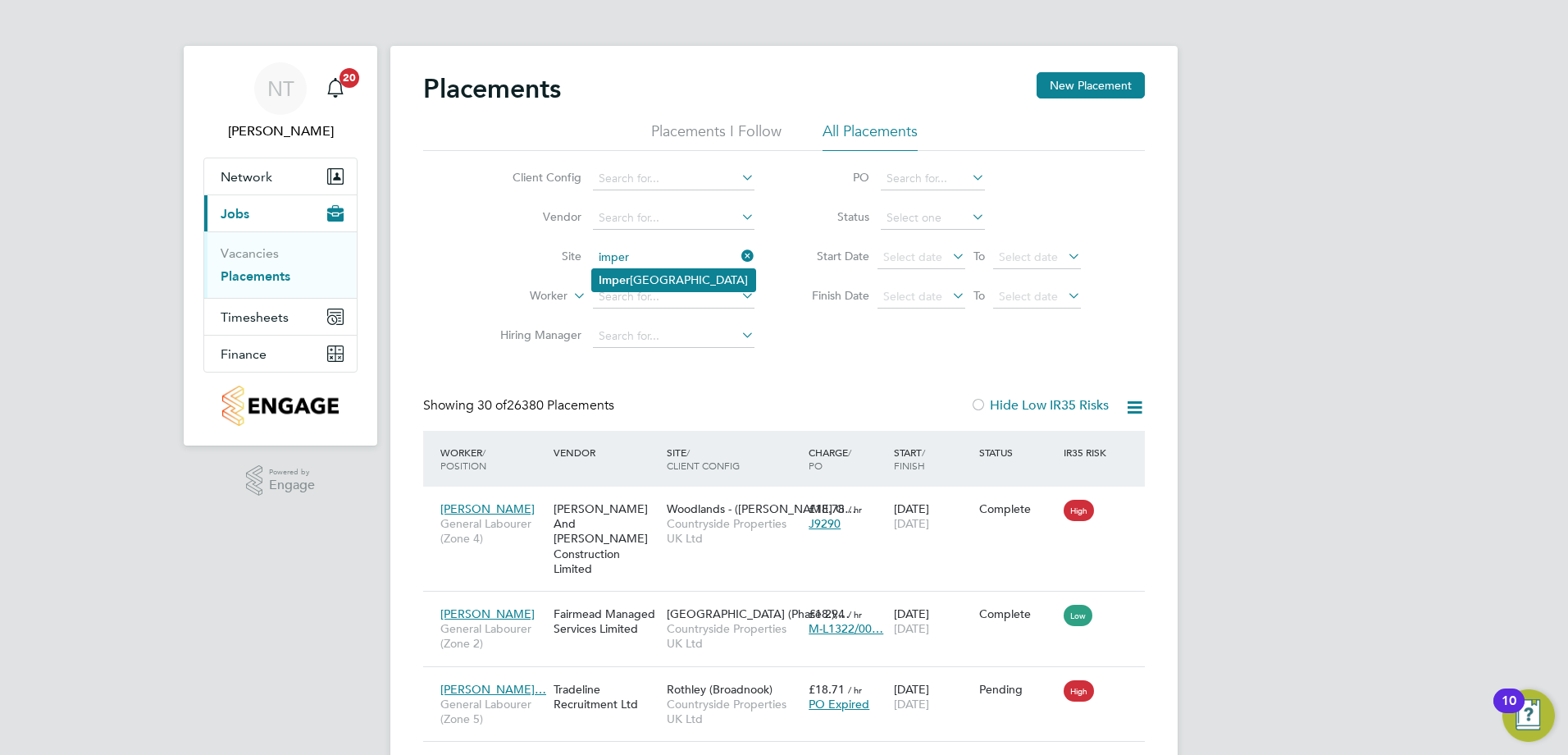
click at [611, 277] on b "Imper" at bounding box center [614, 280] width 31 height 14
type input "[GEOGRAPHIC_DATA]"
